Goal: Information Seeking & Learning: Learn about a topic

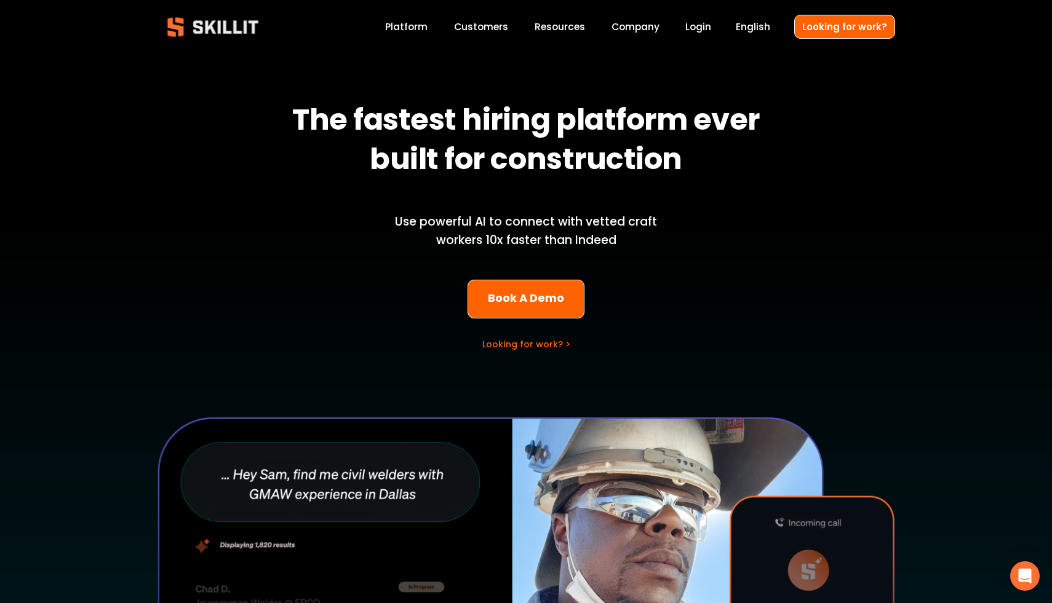
click at [417, 33] on link "Platform" at bounding box center [406, 26] width 42 height 17
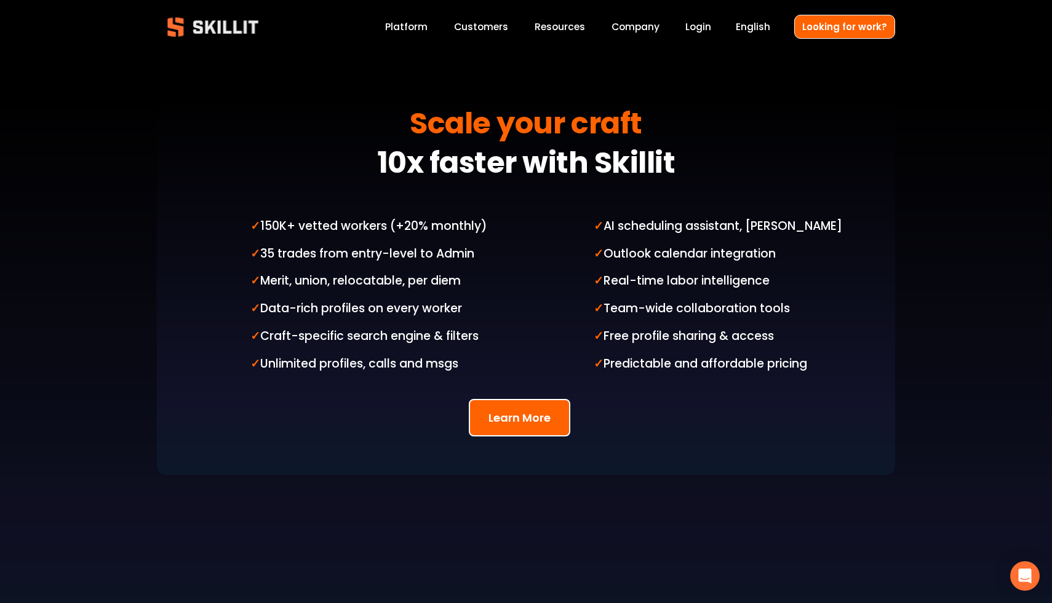
scroll to position [3103, 0]
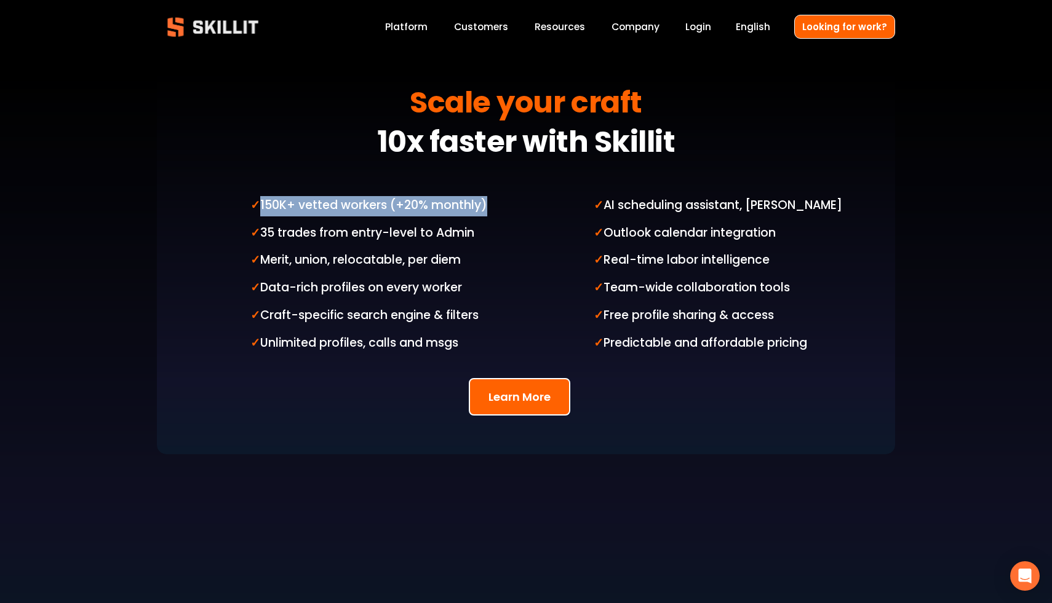
drag, startPoint x: 261, startPoint y: 178, endPoint x: 491, endPoint y: 192, distance: 231.0
click at [491, 196] on div "✓ 150K+ vetted workers (+20% monthly) ✓ 35 trades from entry-level to Admin ✓ M…" at bounding box center [385, 274] width 270 height 157
drag, startPoint x: 505, startPoint y: 175, endPoint x: 255, endPoint y: 175, distance: 249.7
click at [255, 196] on p "✓ 150K+ vetted workers (+20% monthly)" at bounding box center [385, 206] width 270 height 20
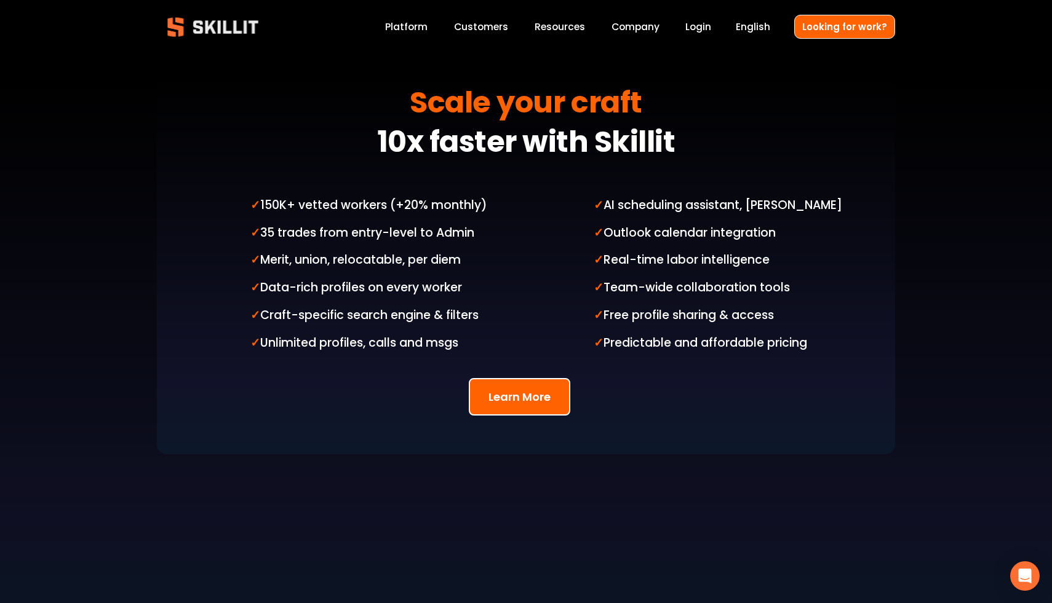
click at [255, 196] on strong "✓" at bounding box center [255, 206] width 10 height 20
drag, startPoint x: 257, startPoint y: 196, endPoint x: 502, endPoint y: 209, distance: 245.8
click at [502, 209] on div "✓ 150K+ vetted workers (+20% monthly) ✓ 35 trades from entry-level to Admin ✓ M…" at bounding box center [385, 274] width 270 height 157
click at [502, 224] on p "✓ 35 trades from entry-level to Admin" at bounding box center [385, 234] width 270 height 20
drag, startPoint x: 486, startPoint y: 227, endPoint x: 287, endPoint y: 237, distance: 199.5
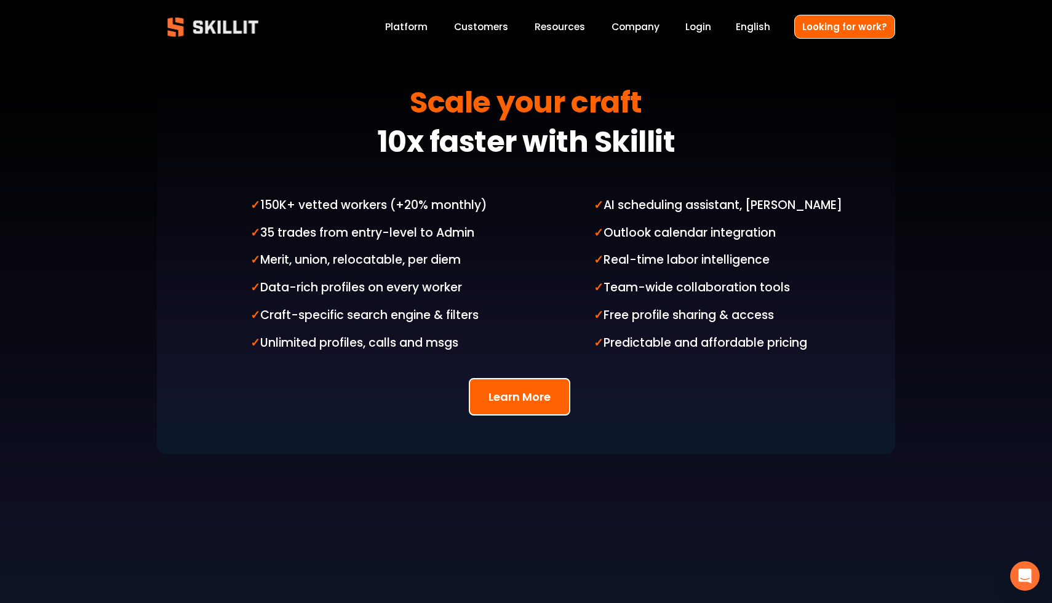
click at [287, 251] on p "✓ Merit, union, relocatable, per diem" at bounding box center [385, 261] width 270 height 20
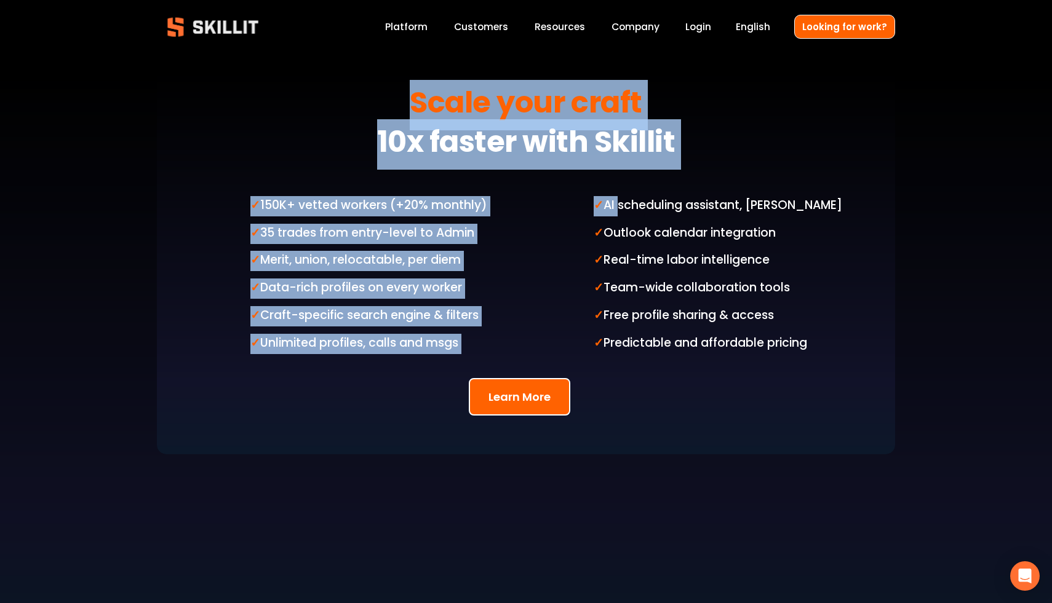
drag, startPoint x: 613, startPoint y: 176, endPoint x: 845, endPoint y: 368, distance: 301.8
click at [845, 369] on div "Scale your craft 10x faster with Skillit ✓ 150K+ vetted workers (+20% monthly) …" at bounding box center [526, 336] width 1052 height 602
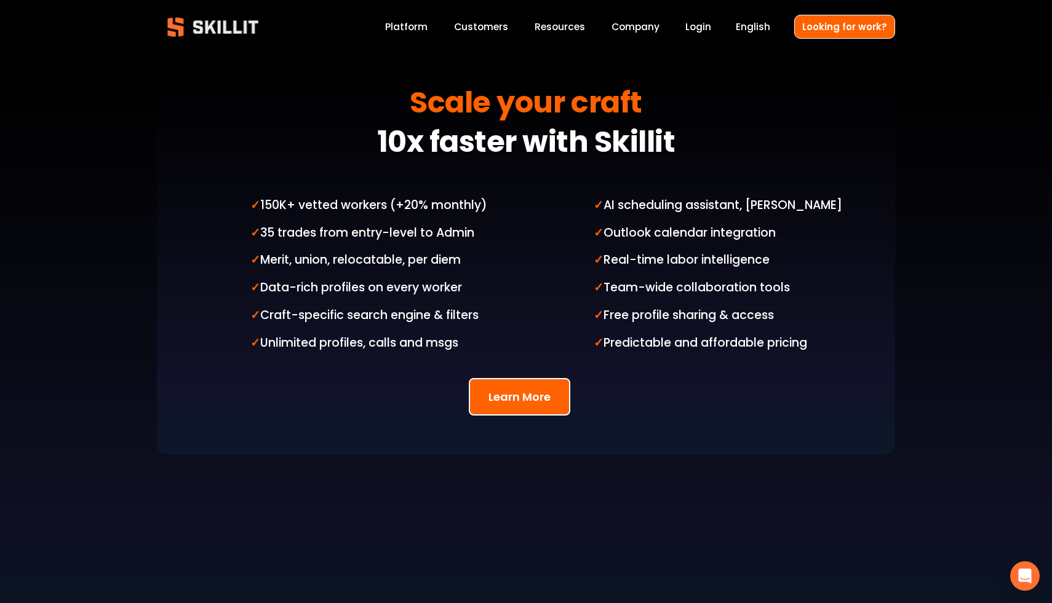
click at [760, 306] on p "✓ Free profile sharing & access" at bounding box center [729, 316] width 270 height 20
drag, startPoint x: 396, startPoint y: 67, endPoint x: 828, endPoint y: 323, distance: 501.9
click at [828, 323] on div "Scale your craft 10x faster with Skillit ✓ 150K+ vetted workers (+20% monthly) …" at bounding box center [526, 336] width 1052 height 602
click at [828, 334] on p "✓ Predictable and affordable pricing" at bounding box center [729, 344] width 270 height 20
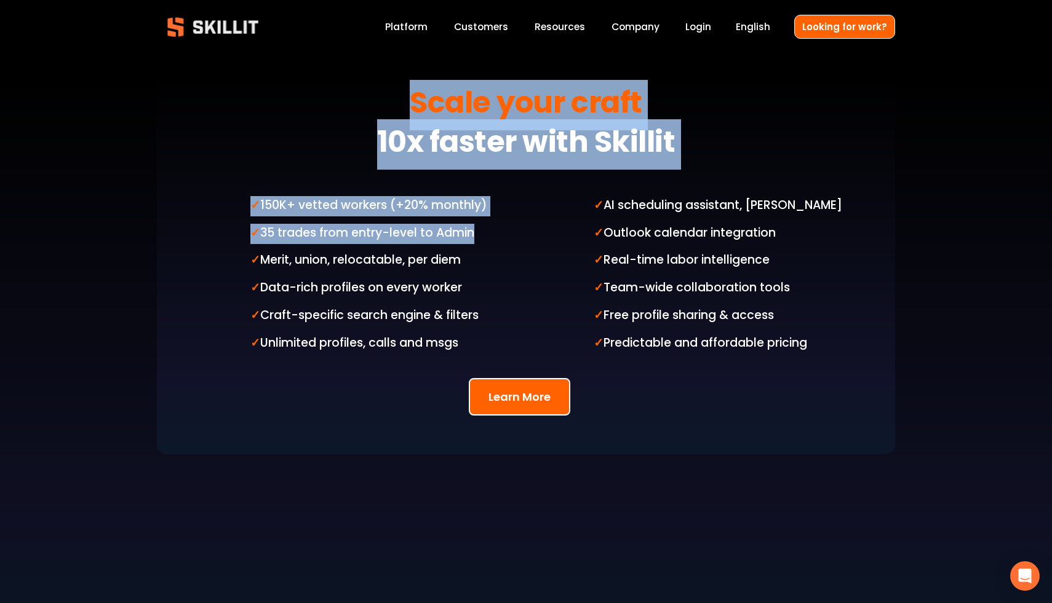
drag, startPoint x: 826, startPoint y: 337, endPoint x: 332, endPoint y: 225, distance: 507.0
click at [331, 225] on div "Scale your craft 10x faster with Skillit ✓ 150K+ vetted workers (+20% monthly) …" at bounding box center [526, 336] width 1052 height 602
click at [335, 251] on p "✓ Merit, union, relocatable, per diem" at bounding box center [385, 261] width 270 height 20
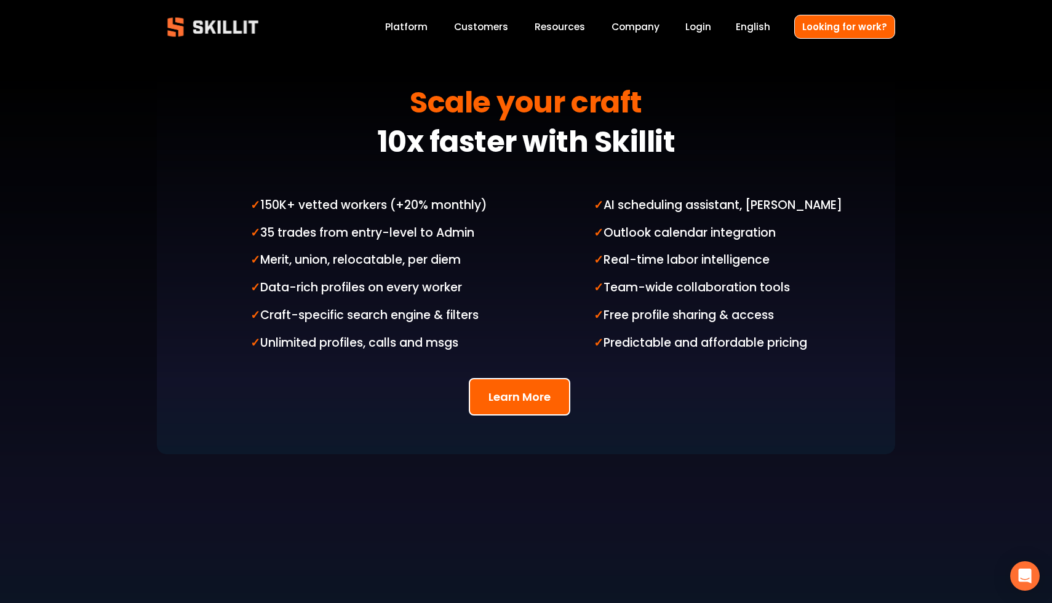
click at [272, 165] on div at bounding box center [526, 255] width 738 height 400
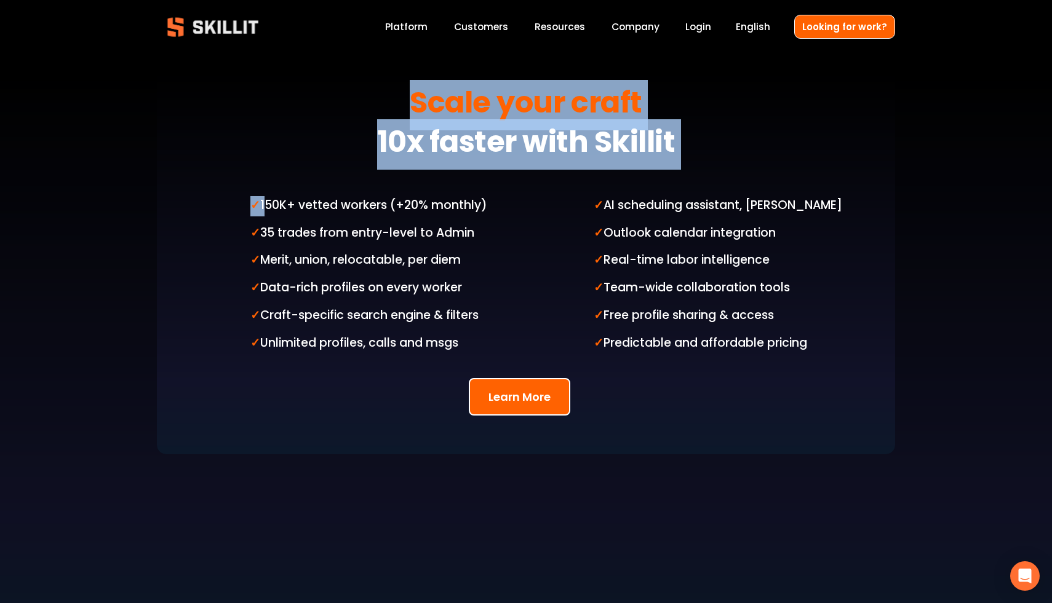
drag, startPoint x: 262, startPoint y: 181, endPoint x: 531, endPoint y: 184, distance: 268.8
click at [531, 184] on div "Scale your craft 10x faster with Skillit ✓ 150K+ vetted workers (+20% monthly) …" at bounding box center [526, 336] width 1052 height 602
click at [531, 184] on div at bounding box center [526, 255] width 738 height 400
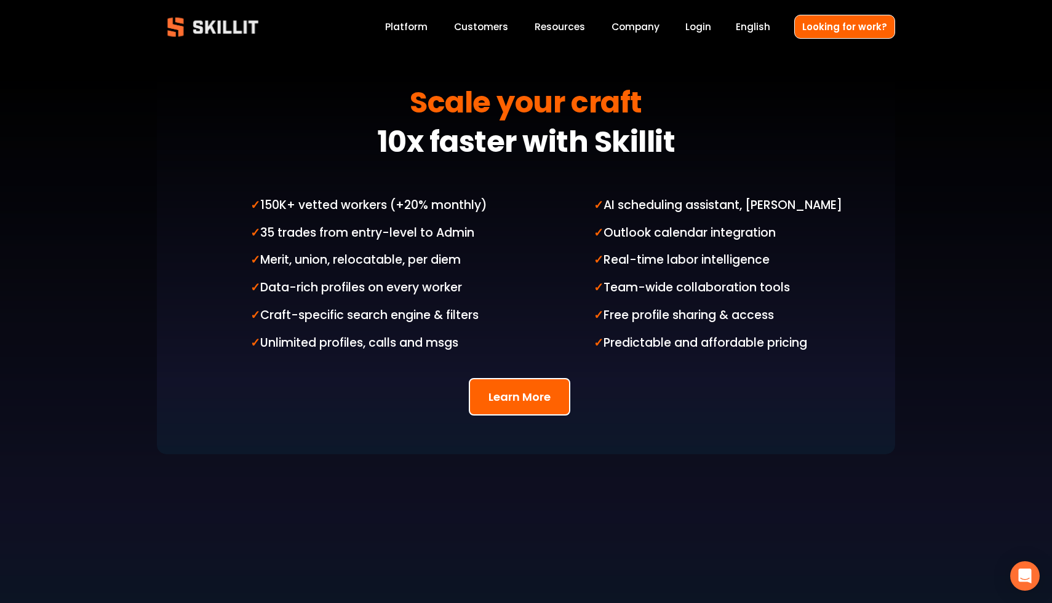
drag, startPoint x: 393, startPoint y: 69, endPoint x: 842, endPoint y: 298, distance: 504.2
click at [843, 299] on div "Scale your craft 10x faster with Skillit ✓ 150K+ vetted workers (+20% monthly) …" at bounding box center [526, 336] width 1052 height 602
click at [842, 306] on p "✓ Free profile sharing & access" at bounding box center [729, 316] width 270 height 20
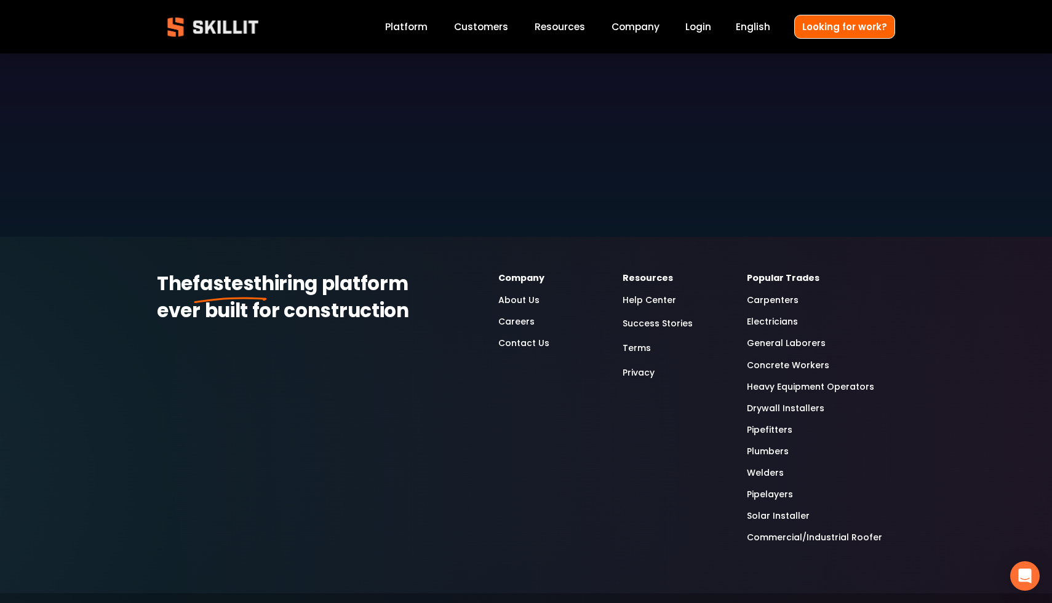
scroll to position [3549, 0]
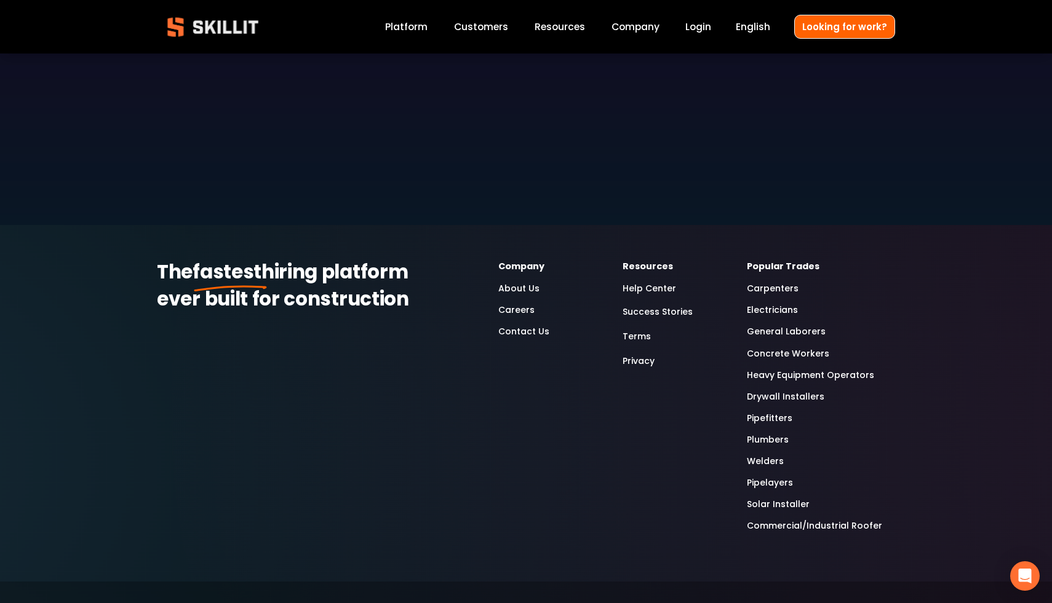
click at [779, 260] on div "Popular Trades Carpenters Electricians General Laborers Concrete Workers Heavy …" at bounding box center [821, 397] width 148 height 274
click at [776, 282] on link "Carpenters" at bounding box center [773, 289] width 52 height 14
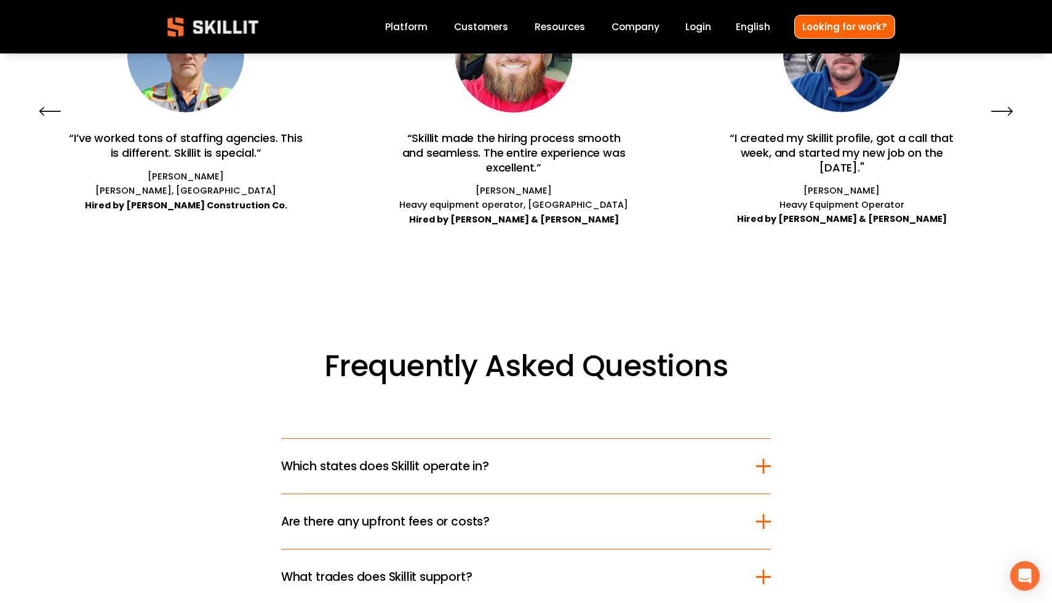
scroll to position [2630, 0]
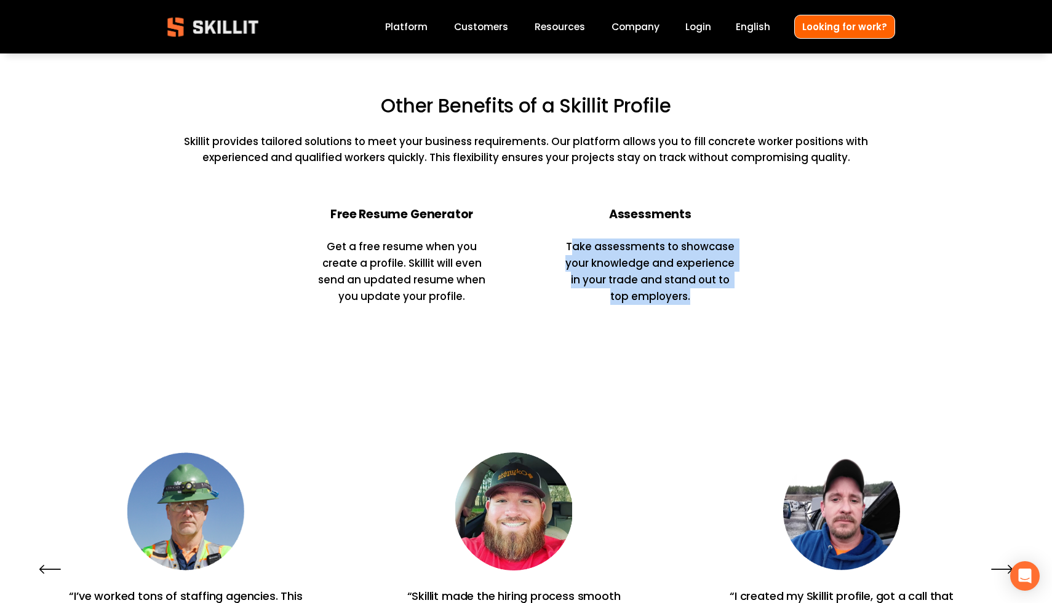
drag, startPoint x: 574, startPoint y: 249, endPoint x: 790, endPoint y: 320, distance: 227.9
click at [790, 320] on div "Other Benefits of a Skillit Profile Skillit provides tailored solutions to meet…" at bounding box center [526, 203] width 1052 height 359
drag, startPoint x: 745, startPoint y: 307, endPoint x: 589, endPoint y: 210, distance: 184.0
click at [589, 210] on div "Other Benefits of a Skillit Profile Skillit provides tailored solutions to meet…" at bounding box center [526, 203] width 1052 height 220
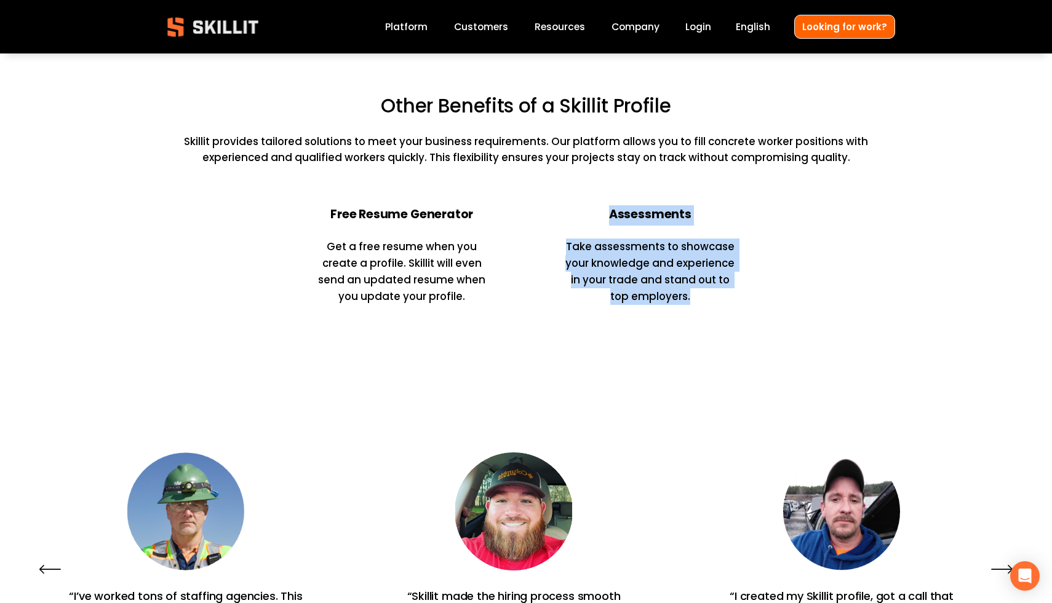
click at [589, 210] on h4 "Assessments" at bounding box center [650, 215] width 180 height 17
drag, startPoint x: 590, startPoint y: 210, endPoint x: 764, endPoint y: 317, distance: 204.3
click at [764, 317] on div "Other Benefits of a Skillit Profile Skillit provides tailored solutions to meet…" at bounding box center [526, 203] width 1052 height 359
drag, startPoint x: 764, startPoint y: 317, endPoint x: 589, endPoint y: 203, distance: 209.5
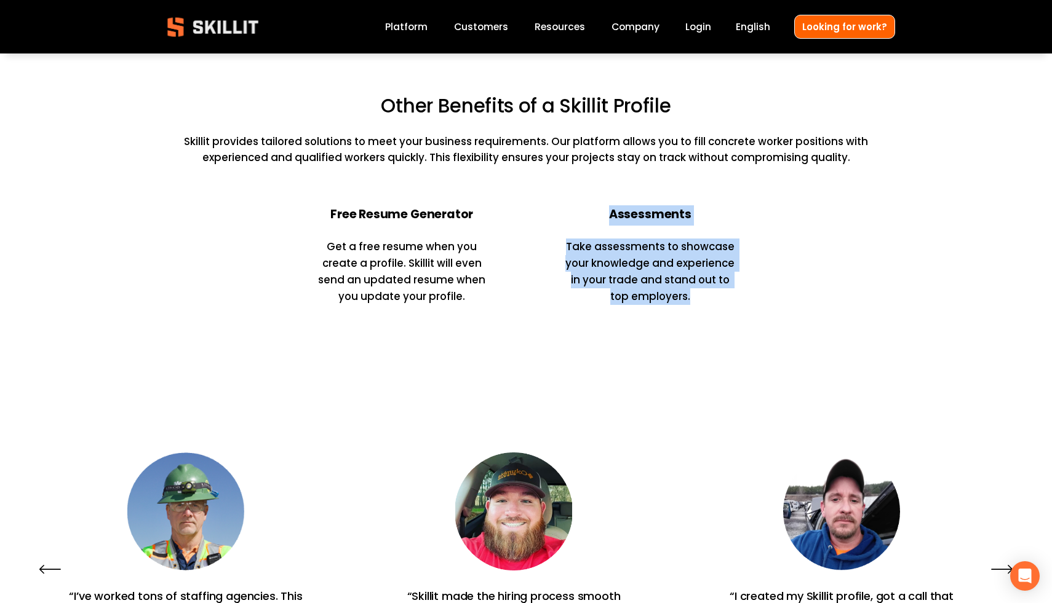
click at [589, 203] on div "Other Benefits of a Skillit Profile Skillit provides tailored solutions to meet…" at bounding box center [526, 203] width 1052 height 359
click at [589, 203] on div "Other Benefits of a Skillit Profile Skillit provides tailored solutions to meet…" at bounding box center [526, 203] width 1052 height 220
drag, startPoint x: 589, startPoint y: 204, endPoint x: 735, endPoint y: 303, distance: 176.7
click at [735, 303] on div "Other Benefits of a Skillit Profile Skillit provides tailored solutions to meet…" at bounding box center [526, 203] width 1052 height 220
click at [735, 303] on p "Take assessments to showcase your knowledge and experience in your trade and st…" at bounding box center [650, 272] width 180 height 66
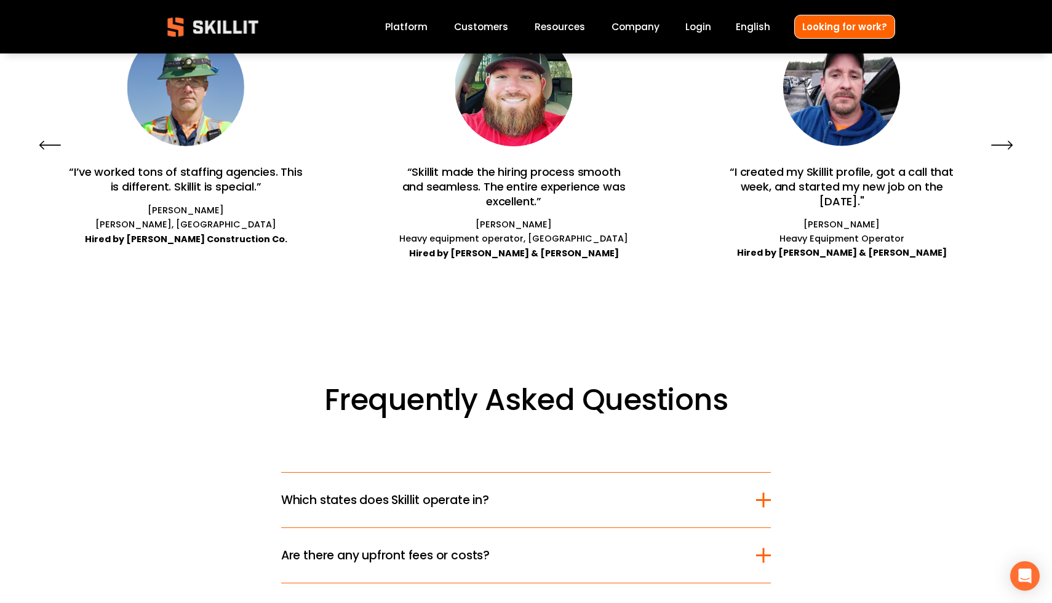
scroll to position [3388, 0]
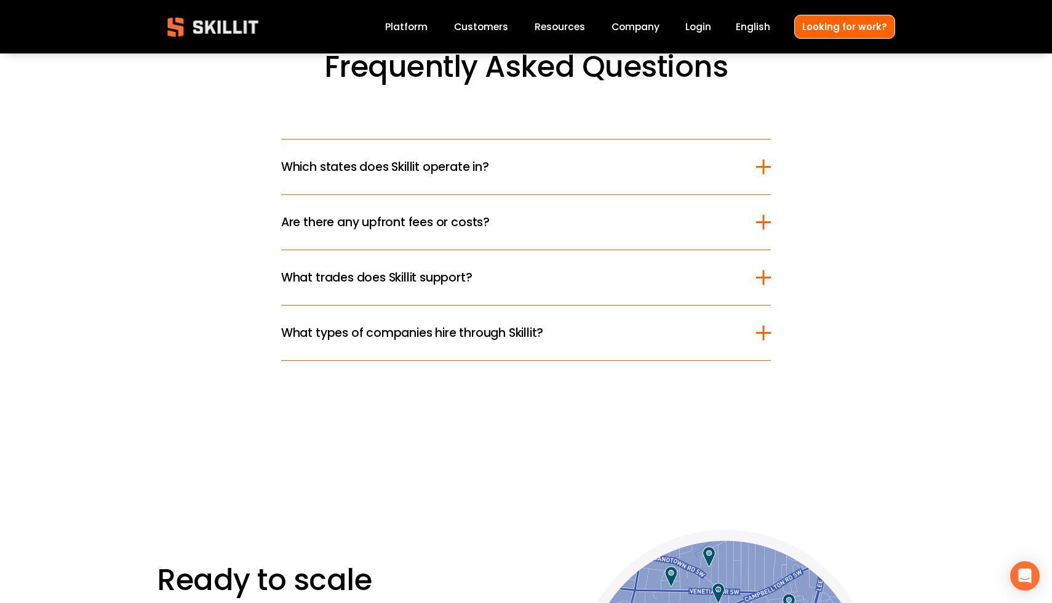
click at [636, 175] on span "Which states does Skillit operate in?" at bounding box center [518, 167] width 475 height 18
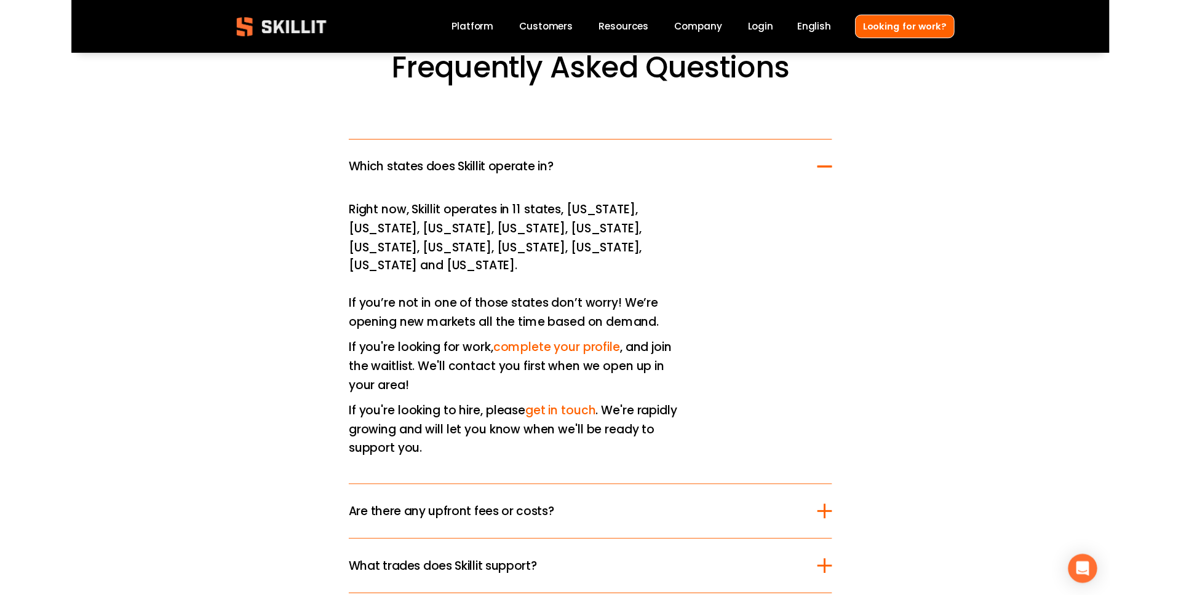
scroll to position [3452, 0]
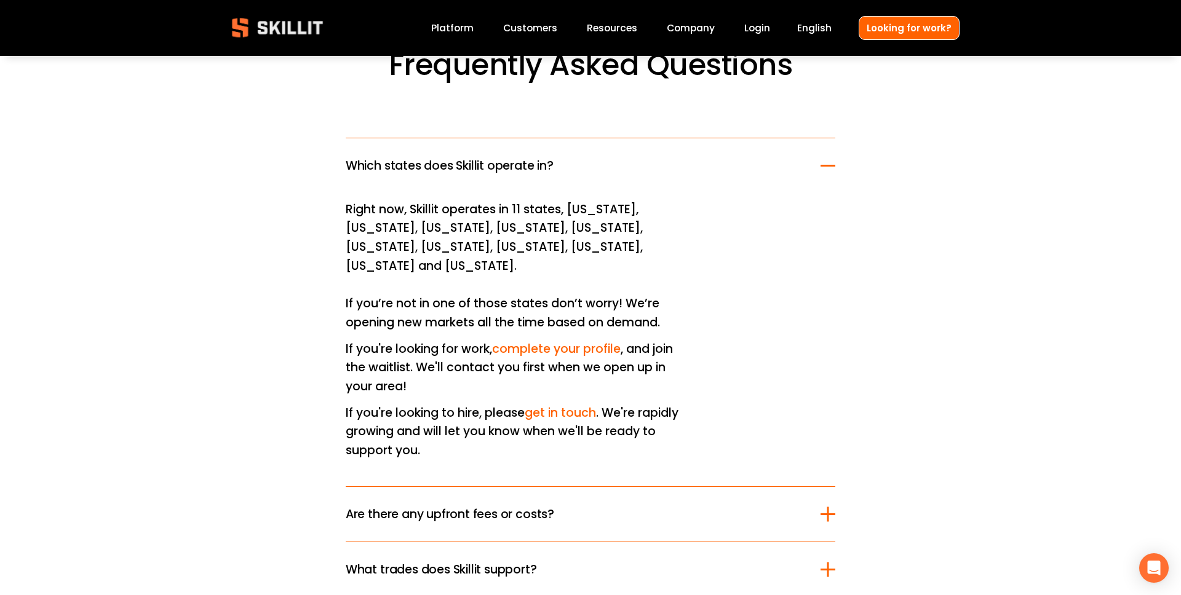
click at [503, 341] on link "complete your profile" at bounding box center [556, 349] width 129 height 17
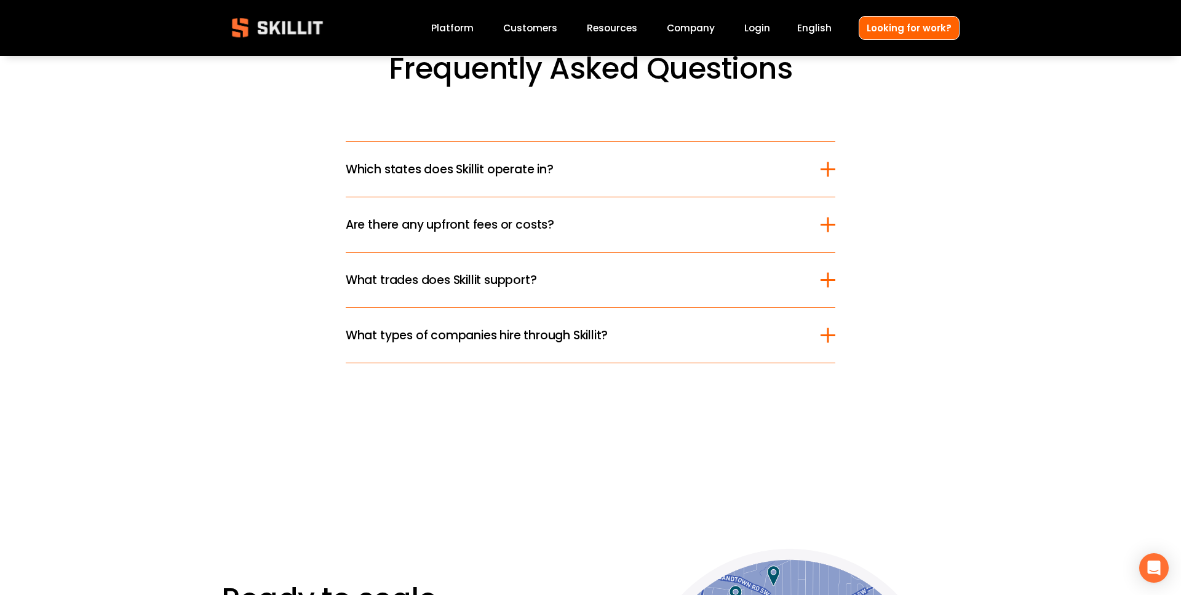
scroll to position [3452, 0]
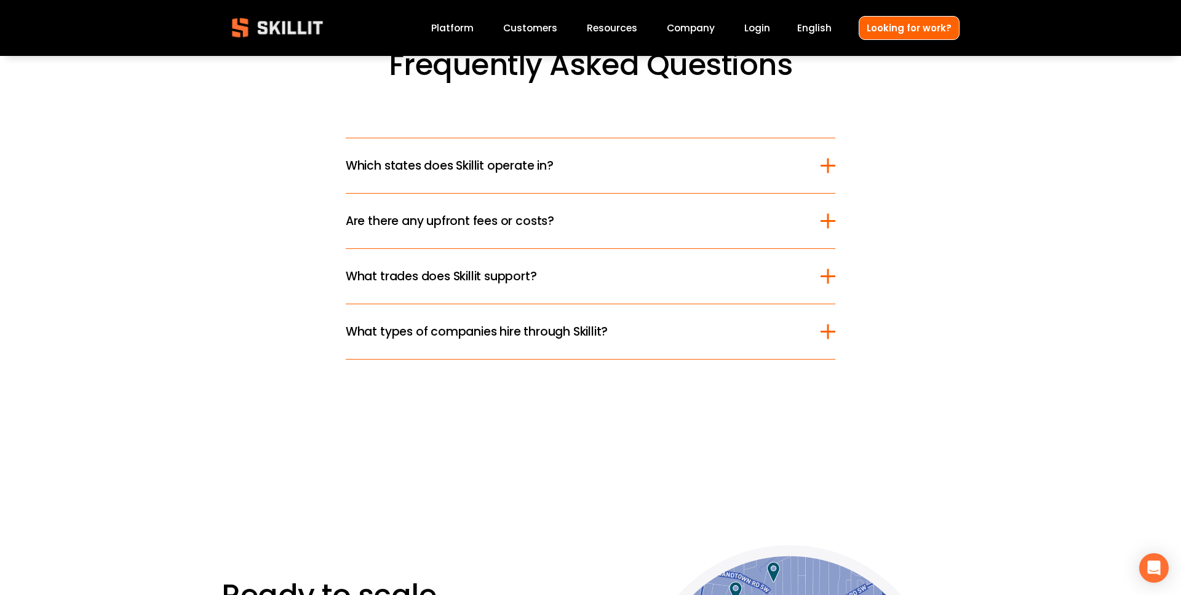
click at [419, 163] on span "Which states does Skillit operate in?" at bounding box center [583, 166] width 475 height 18
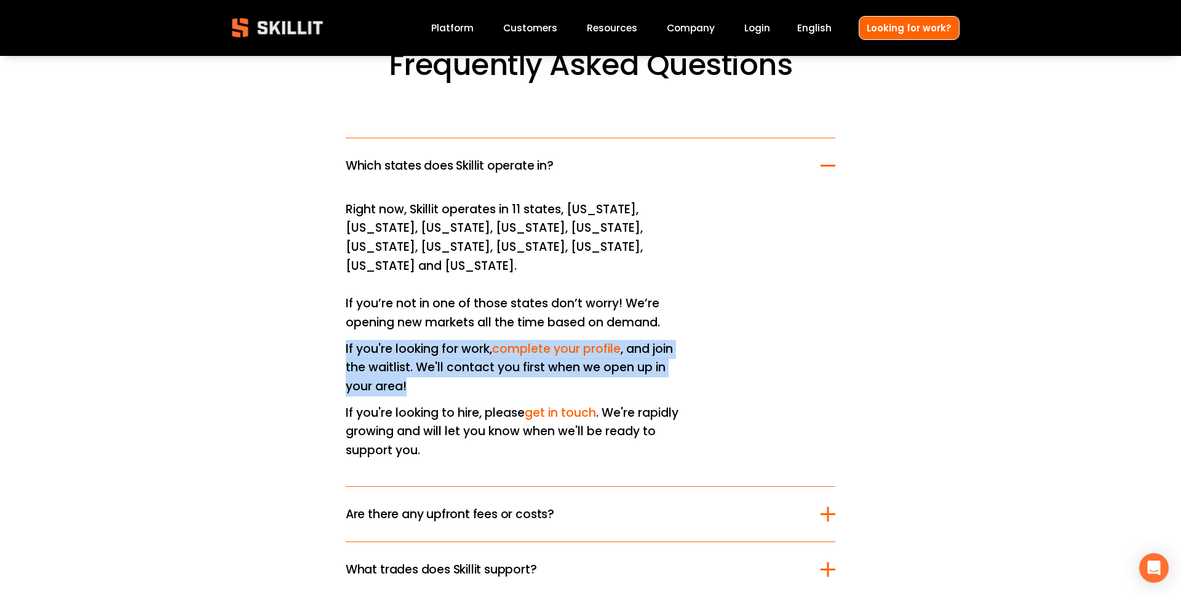
drag, startPoint x: 341, startPoint y: 328, endPoint x: 431, endPoint y: 368, distance: 98.3
click at [431, 368] on div "Frequently Asked Questions Which states does Skillit operate in? Right now, Ski…" at bounding box center [590, 350] width 1181 height 606
click at [431, 368] on p "If you're looking for work, complete your profile , and join the waitlist. We'l…" at bounding box center [517, 368] width 343 height 57
drag, startPoint x: 431, startPoint y: 368, endPoint x: 327, endPoint y: 333, distance: 109.5
click at [327, 332] on div "Frequently Asked Questions Which states does Skillit operate in? Right now, Ski…" at bounding box center [590, 350] width 1181 height 606
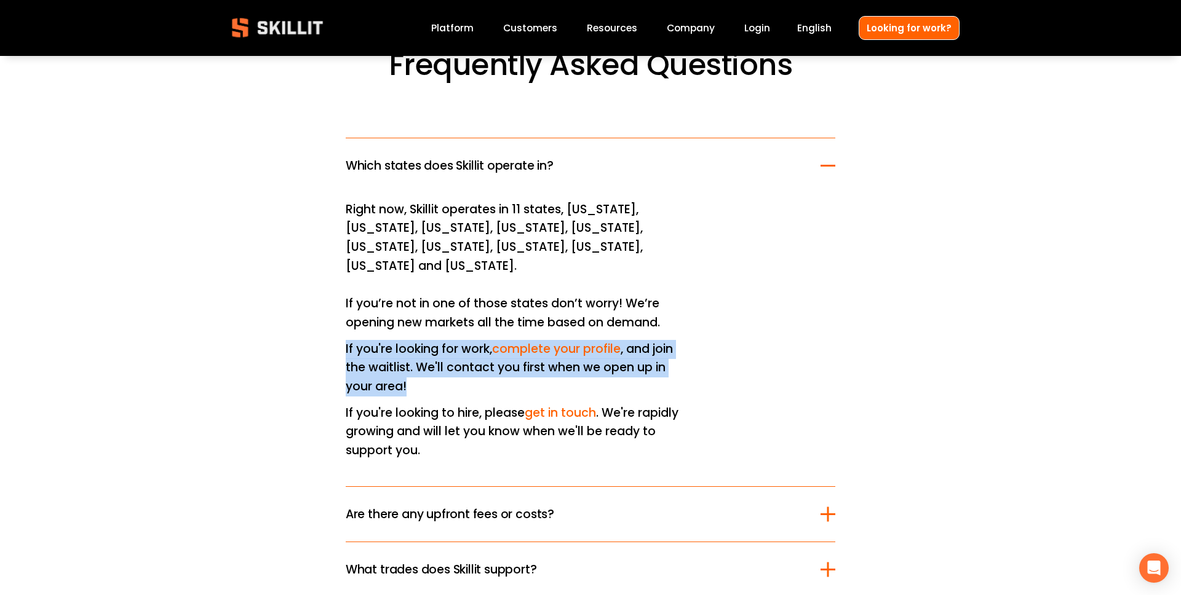
click at [327, 333] on div "Frequently Asked Questions Which states does Skillit operate in? Right now, Ski…" at bounding box center [590, 350] width 1181 height 606
drag, startPoint x: 341, startPoint y: 327, endPoint x: 419, endPoint y: 367, distance: 87.7
click at [419, 367] on div "Frequently Asked Questions Which states does Skillit operate in? Right now, Ski…" at bounding box center [590, 350] width 1181 height 606
click at [419, 367] on p "If you're looking for work, complete your profile , and join the waitlist. We'l…" at bounding box center [517, 368] width 343 height 57
drag, startPoint x: 419, startPoint y: 367, endPoint x: 340, endPoint y: 330, distance: 87.8
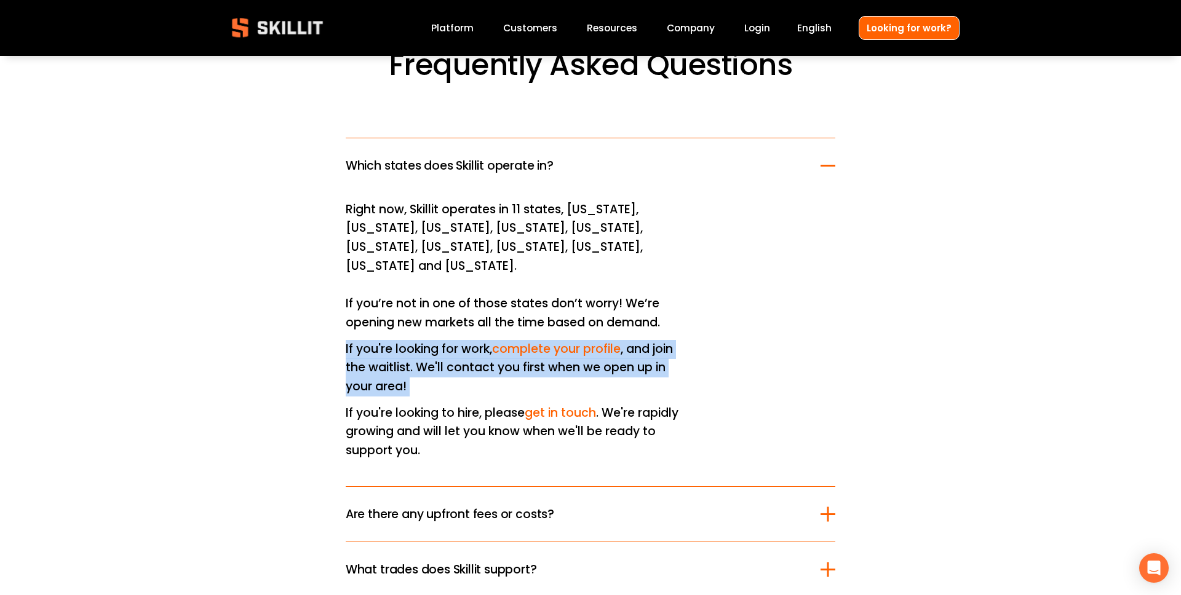
click at [340, 330] on div "Frequently Asked Questions Which states does Skillit operate in? Right now, Ski…" at bounding box center [590, 350] width 1181 height 606
drag, startPoint x: 343, startPoint y: 329, endPoint x: 442, endPoint y: 370, distance: 106.7
click at [442, 370] on div "Frequently Asked Questions Which states does Skillit operate in? Right now, Ski…" at bounding box center [590, 350] width 1181 height 606
click at [442, 370] on p "If you're looking for work, complete your profile , and join the waitlist. We'l…" at bounding box center [517, 368] width 343 height 57
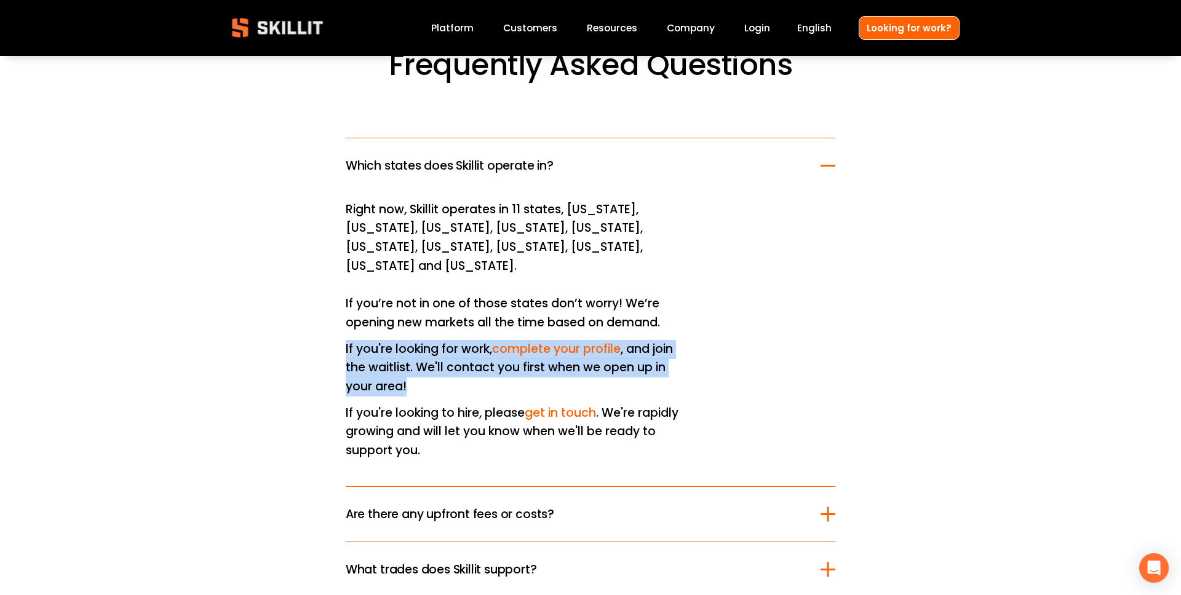
drag, startPoint x: 442, startPoint y: 370, endPoint x: 333, endPoint y: 327, distance: 116.5
click at [333, 327] on div "Frequently Asked Questions Which states does Skillit operate in? Right now, Ski…" at bounding box center [590, 350] width 1181 height 606
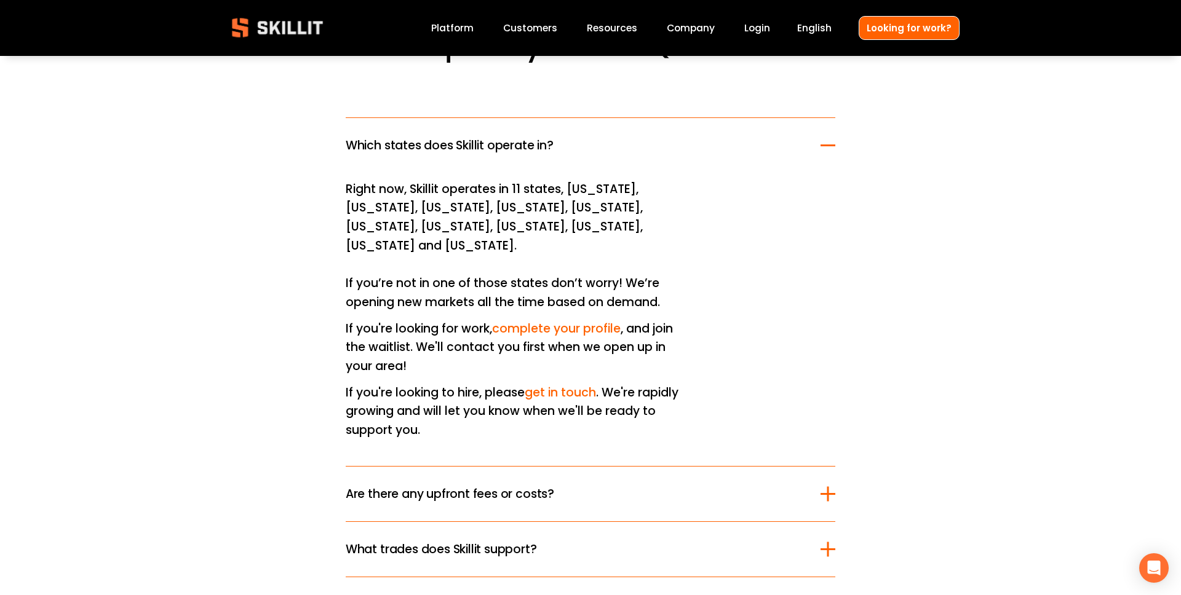
scroll to position [3522, 0]
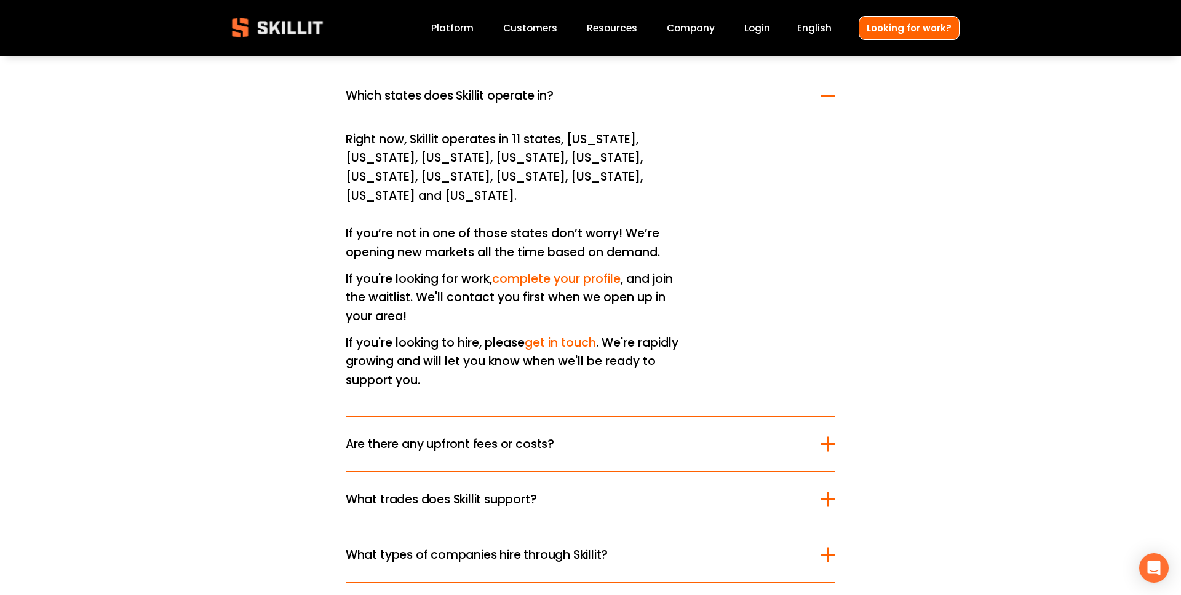
click at [448, 437] on button "Are there any upfront fees or costs?" at bounding box center [591, 444] width 490 height 55
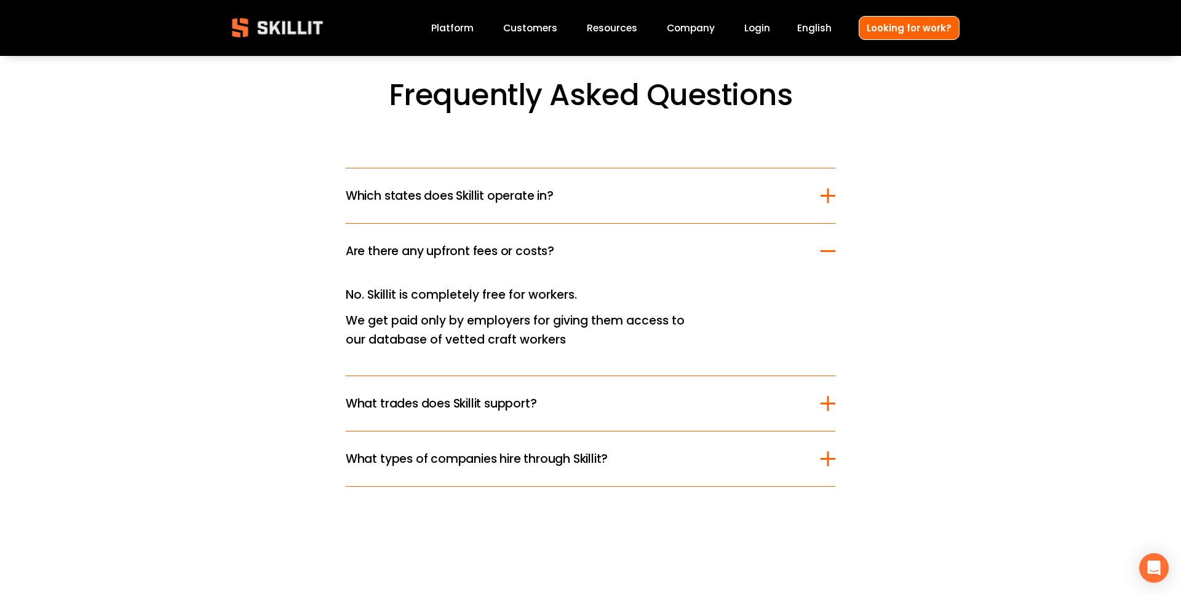
scroll to position [3418, 0]
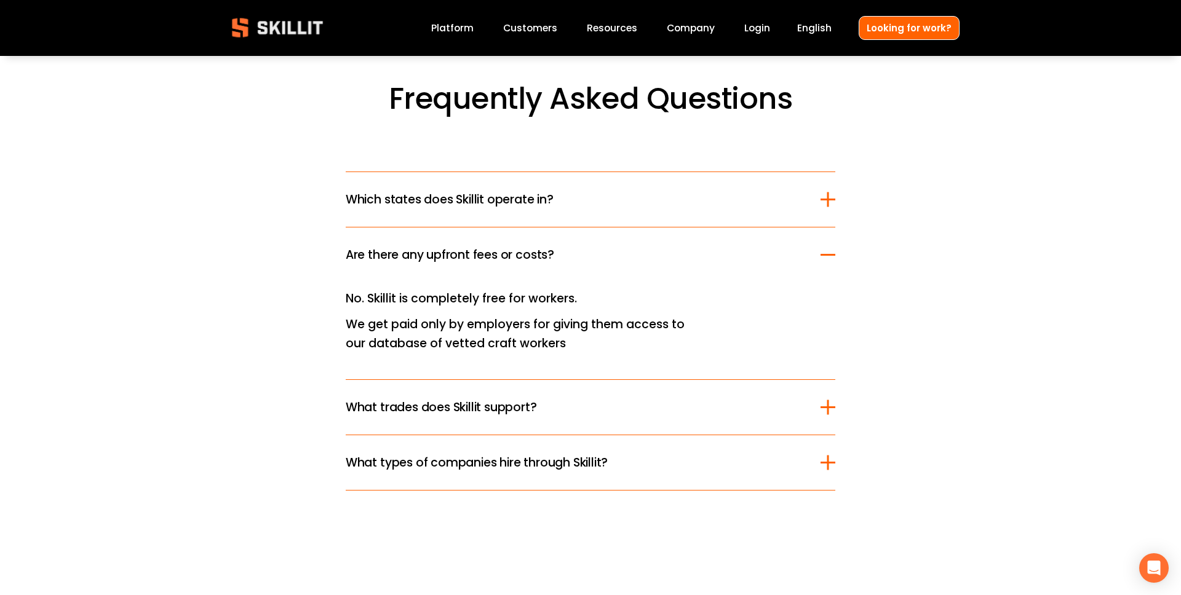
click at [383, 196] on span "Which states does Skillit operate in?" at bounding box center [583, 200] width 475 height 18
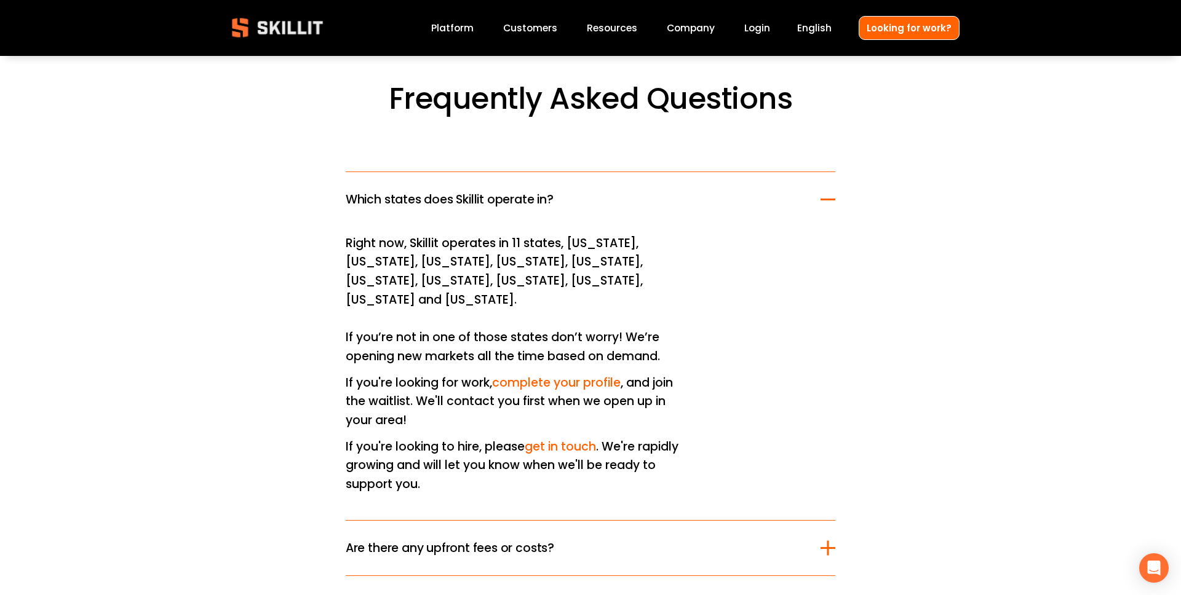
click at [344, 239] on div "Frequently Asked Questions Which states does Skillit operate in? Right now, Ski…" at bounding box center [590, 384] width 1181 height 606
click at [738, 208] on button "Which states does Skillit operate in?" at bounding box center [591, 199] width 490 height 55
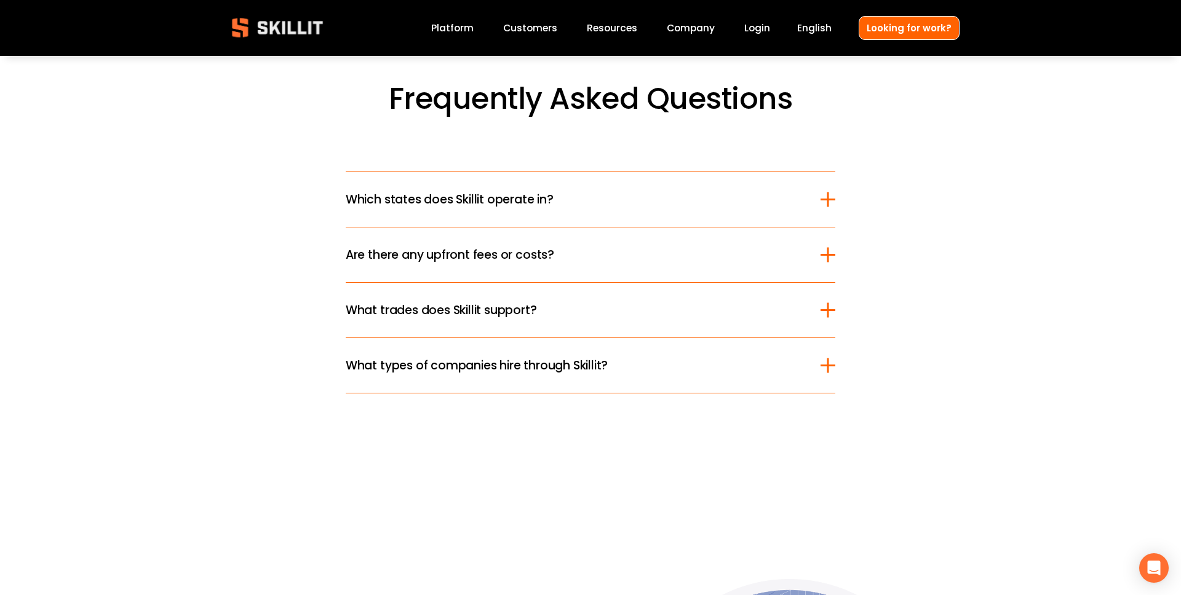
click at [792, 194] on span "Which states does Skillit operate in?" at bounding box center [583, 200] width 475 height 18
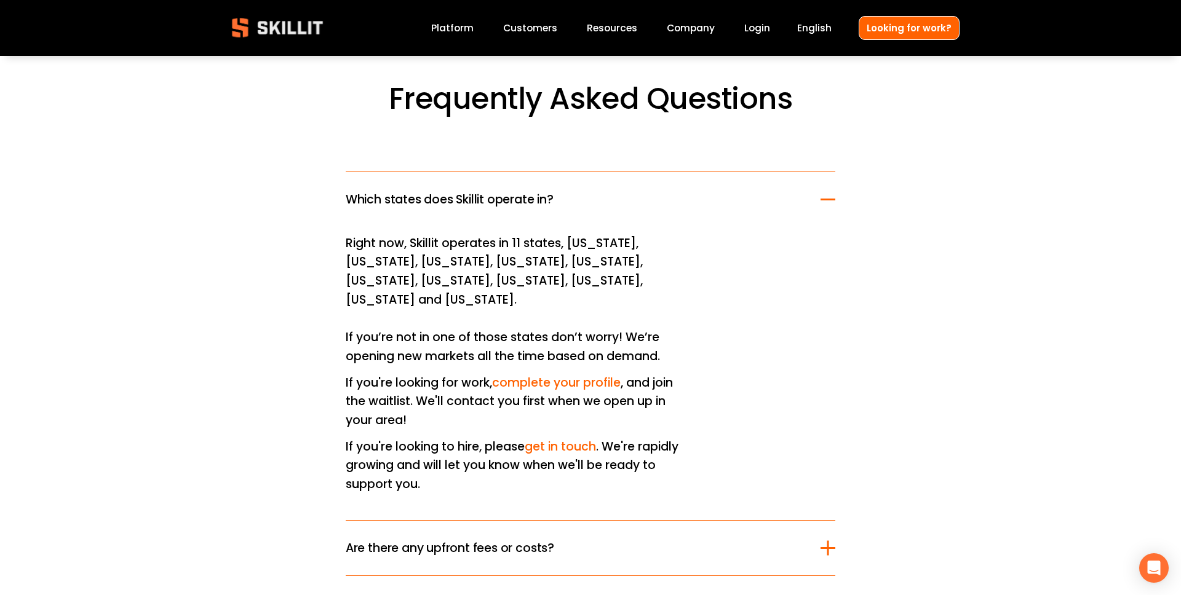
click at [819, 193] on span "Which states does Skillit operate in?" at bounding box center [583, 200] width 475 height 18
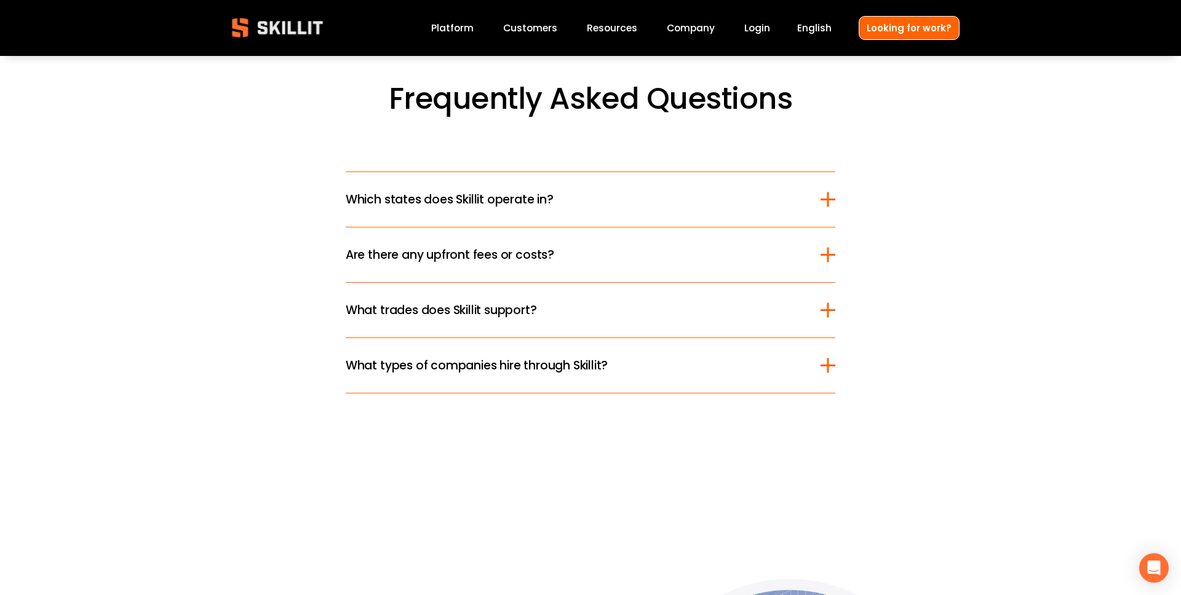
click at [820, 256] on div at bounding box center [827, 254] width 15 height 15
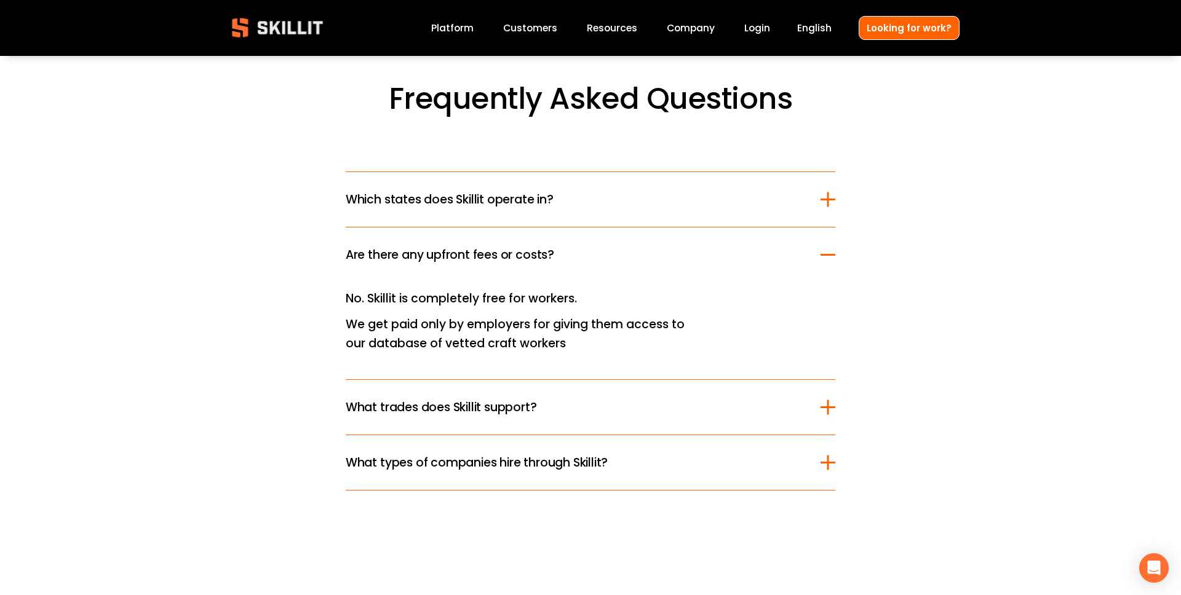
click at [828, 258] on div at bounding box center [827, 254] width 15 height 15
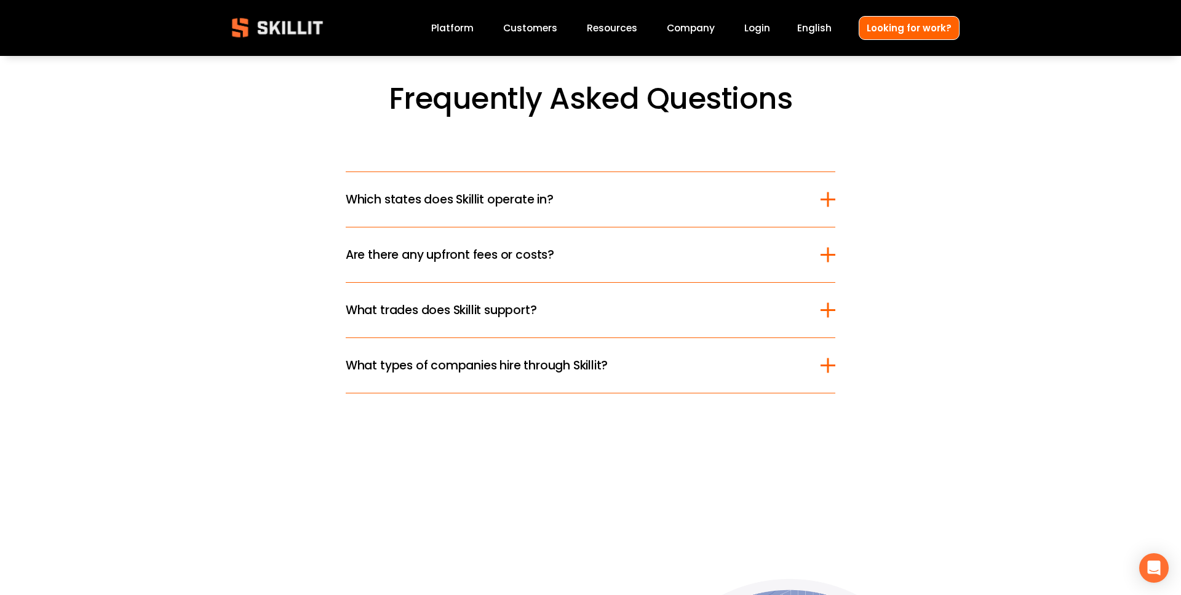
click at [764, 111] on span "Frequently Asked Questions" at bounding box center [591, 98] width 404 height 41
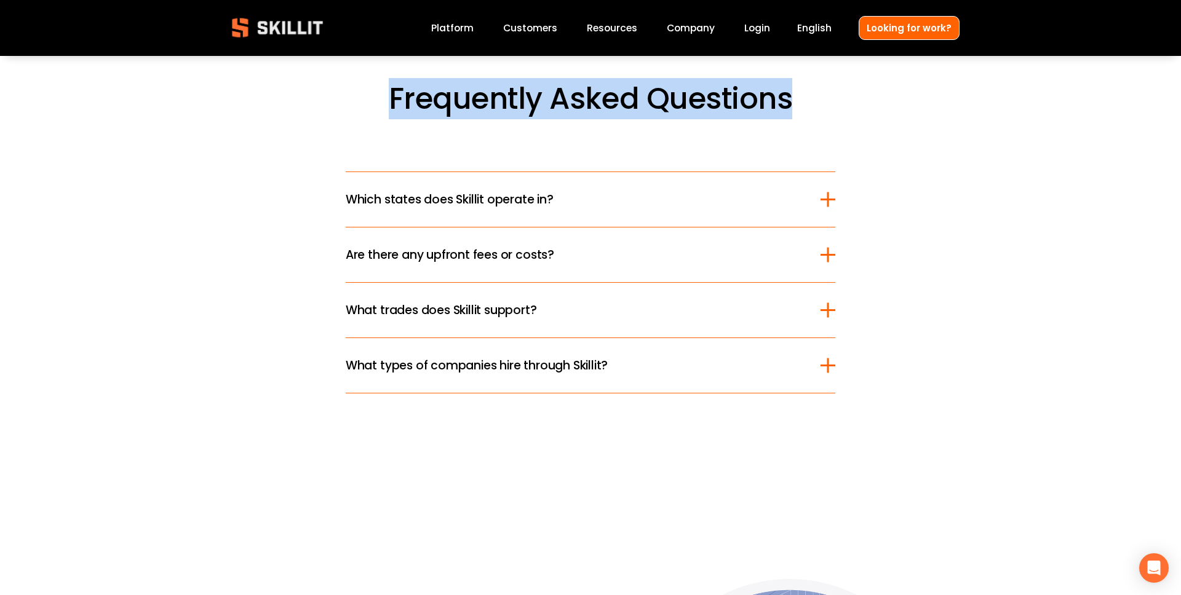
click at [764, 111] on span "Frequently Asked Questions" at bounding box center [591, 98] width 404 height 41
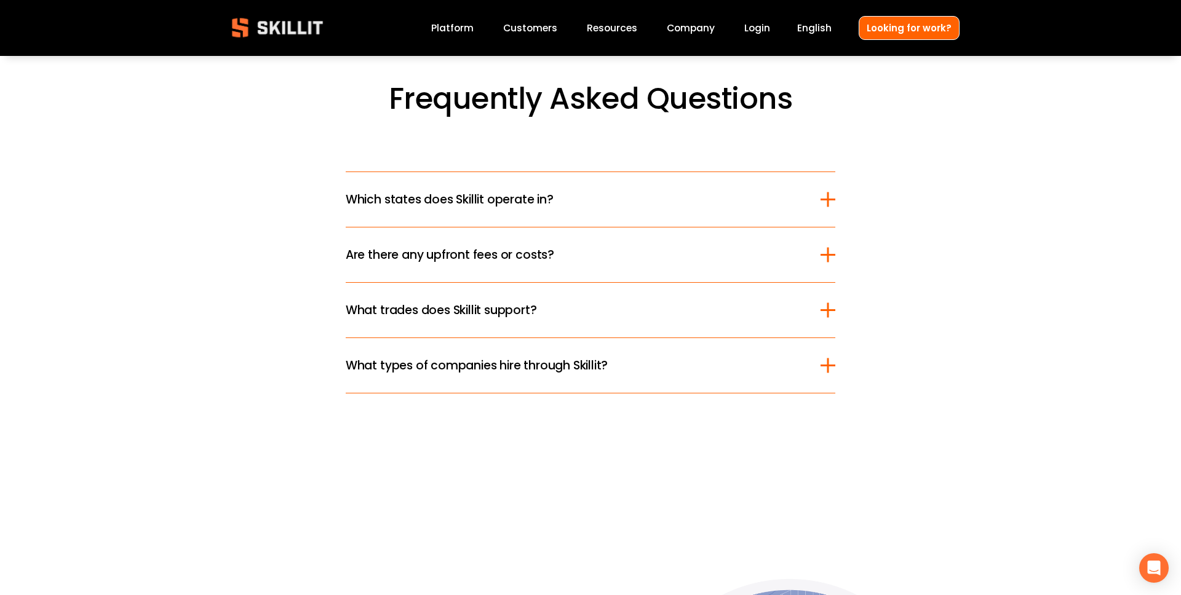
click at [796, 108] on h1 "Frequently Asked Questions" at bounding box center [590, 99] width 738 height 36
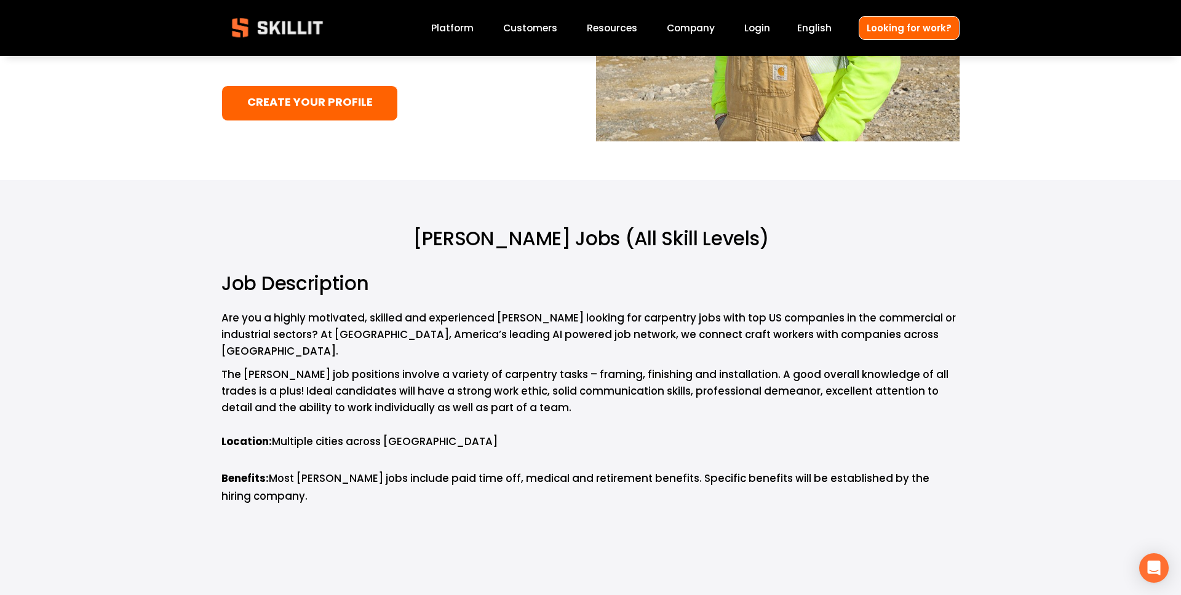
scroll to position [0, 0]
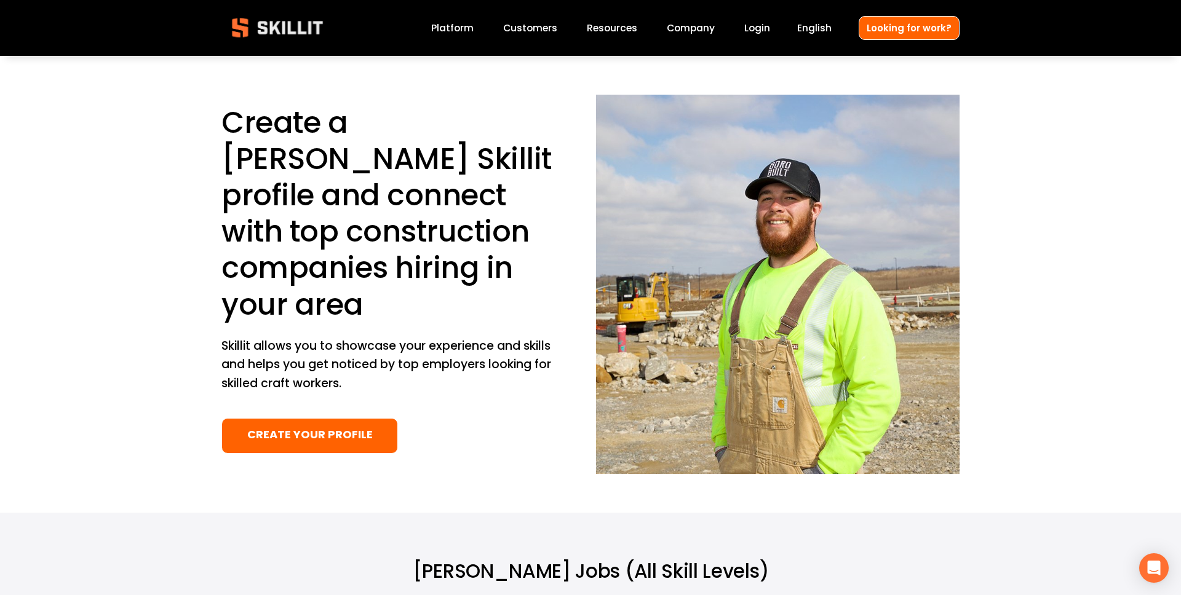
click at [336, 462] on div "Create a Carpenter Skillit profile and connect with top construction companies …" at bounding box center [590, 284] width 1181 height 379
click at [340, 447] on link "CREATE YOUR PROFILE" at bounding box center [309, 436] width 177 height 36
